Goal: Task Accomplishment & Management: Manage account settings

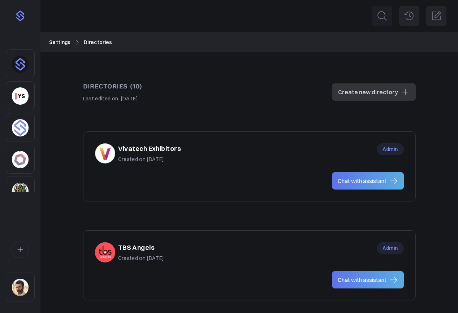
scroll to position [15, 0]
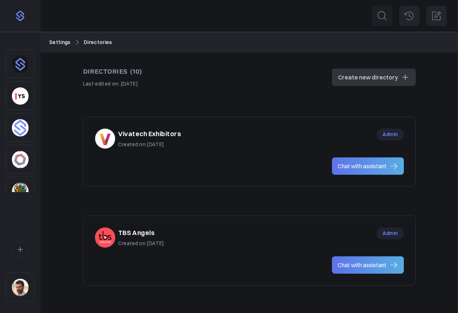
click at [157, 135] on h3 "Vivatech Exhibitors" at bounding box center [149, 134] width 63 height 10
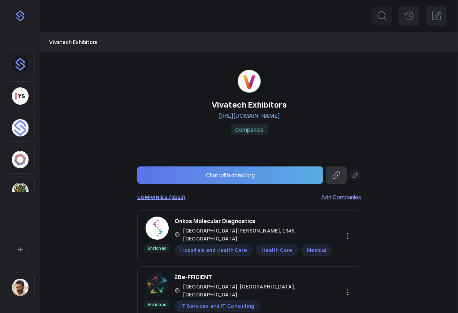
click at [25, 281] on img "Sidebar" at bounding box center [20, 287] width 17 height 17
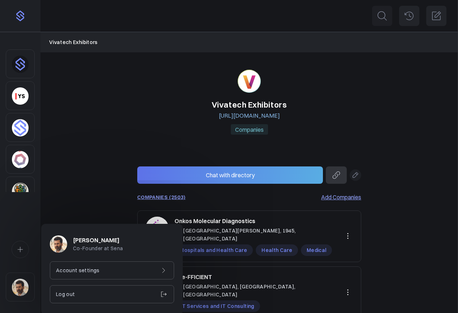
click at [81, 267] on p "Account settings" at bounding box center [78, 271] width 44 height 8
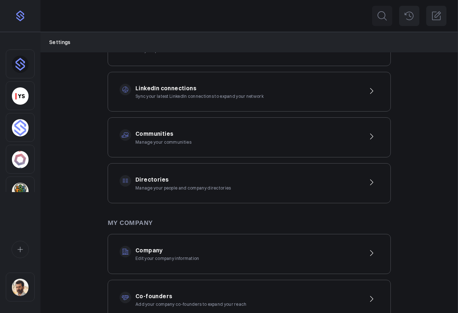
scroll to position [77, 0]
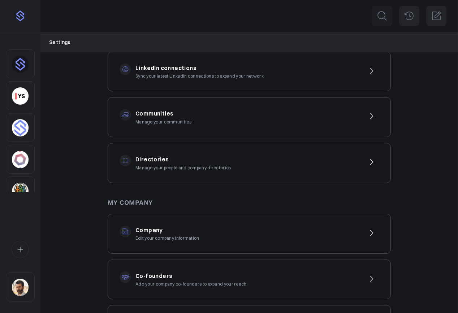
click at [251, 237] on div "Company Edit your company information" at bounding box center [249, 234] width 283 height 40
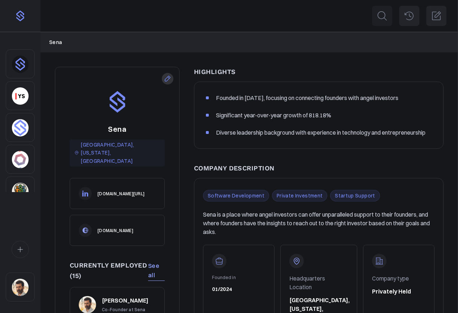
click at [167, 78] on icon at bounding box center [167, 78] width 7 height 7
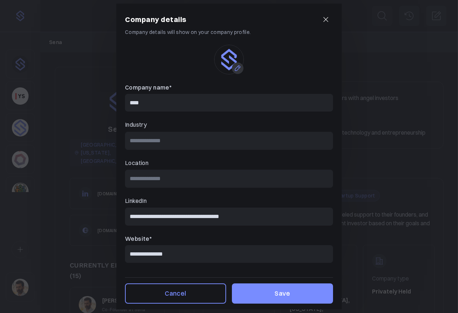
click at [326, 21] on icon at bounding box center [325, 19] width 9 height 9
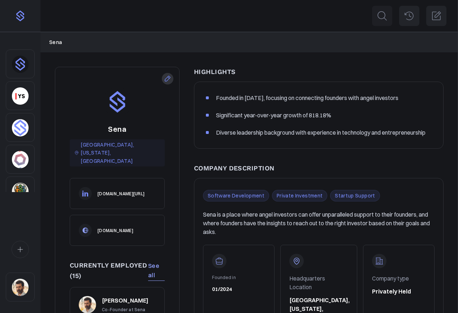
click at [326, 21] on div "Search for people or companies Ctrl K Sena Cédric Giorgi Account Settings Log O…" at bounding box center [249, 16] width 418 height 32
click at [30, 275] on div "Sidebar" at bounding box center [20, 287] width 29 height 29
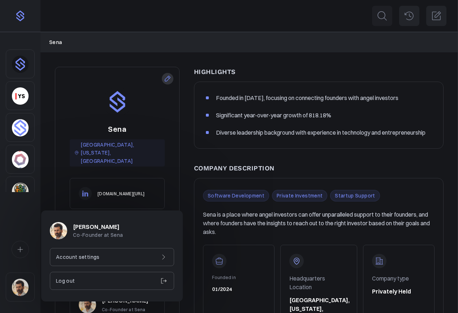
click at [100, 252] on div "Account settings" at bounding box center [112, 257] width 124 height 18
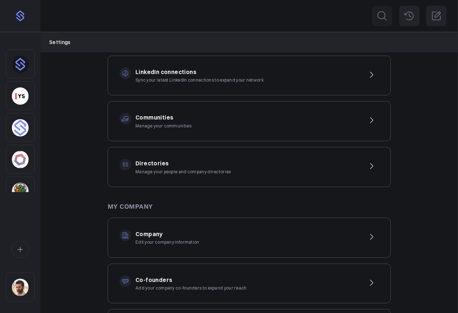
scroll to position [92, 0]
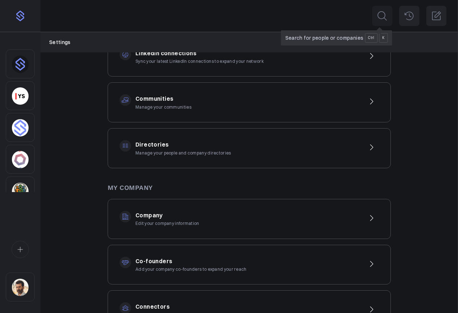
click at [380, 22] on button at bounding box center [382, 16] width 20 height 20
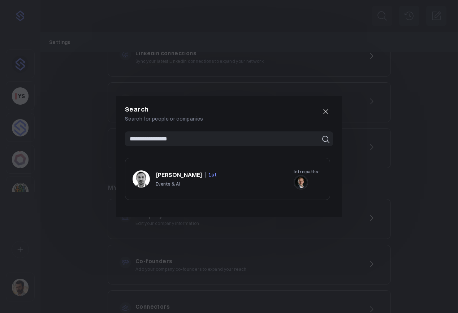
type input "**********"
click at [183, 177] on h4 "Thibault Mardinli" at bounding box center [179, 174] width 47 height 9
